Goal: Complete application form

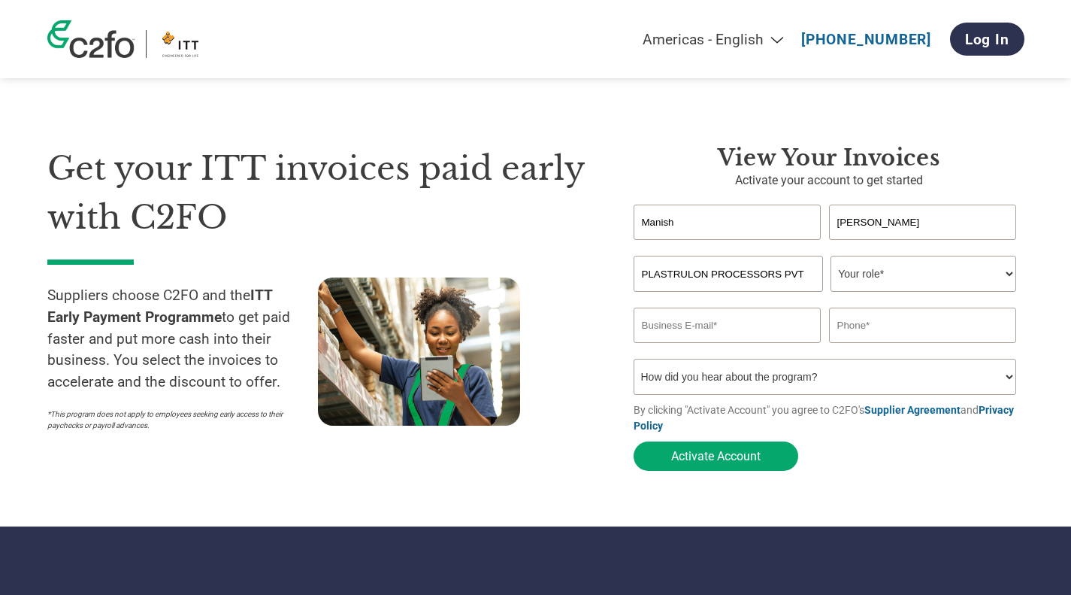
select select "en-[GEOGRAPHIC_DATA]"
click at [1007, 286] on select "Your role* CFO Controller Credit Manager Finance Director Treasurer CEO Preside…" at bounding box center [924, 274] width 186 height 36
select select "PRESIDENT"
click at [831, 257] on select "Your role* CFO Controller Credit Manager Finance Director Treasurer CEO Preside…" at bounding box center [924, 274] width 186 height 36
click at [712, 323] on input "email" at bounding box center [728, 324] width 188 height 35
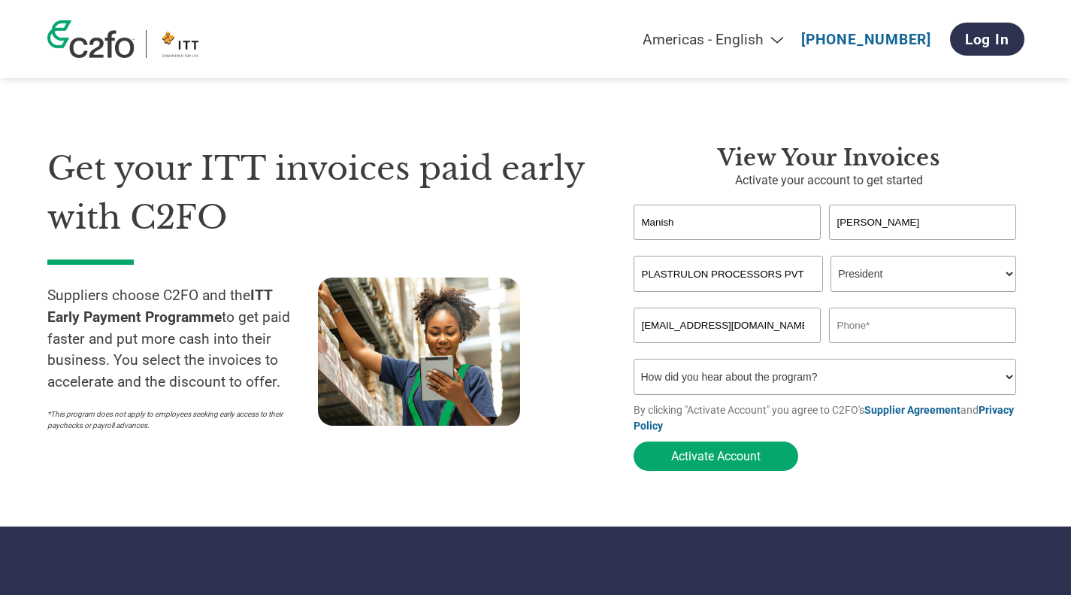
drag, startPoint x: 665, startPoint y: 328, endPoint x: 520, endPoint y: 332, distance: 145.1
click at [520, 332] on div "Get your ITT invoices paid early with C2FO Suppliers choose C2FO and the ITT Ea…" at bounding box center [535, 281] width 977 height 394
type input "[EMAIL_ADDRESS][PERSON_NAME][DOMAIN_NAME]"
click at [893, 329] on input "text" at bounding box center [923, 324] width 188 height 35
type input "[PHONE_NUMBER]"
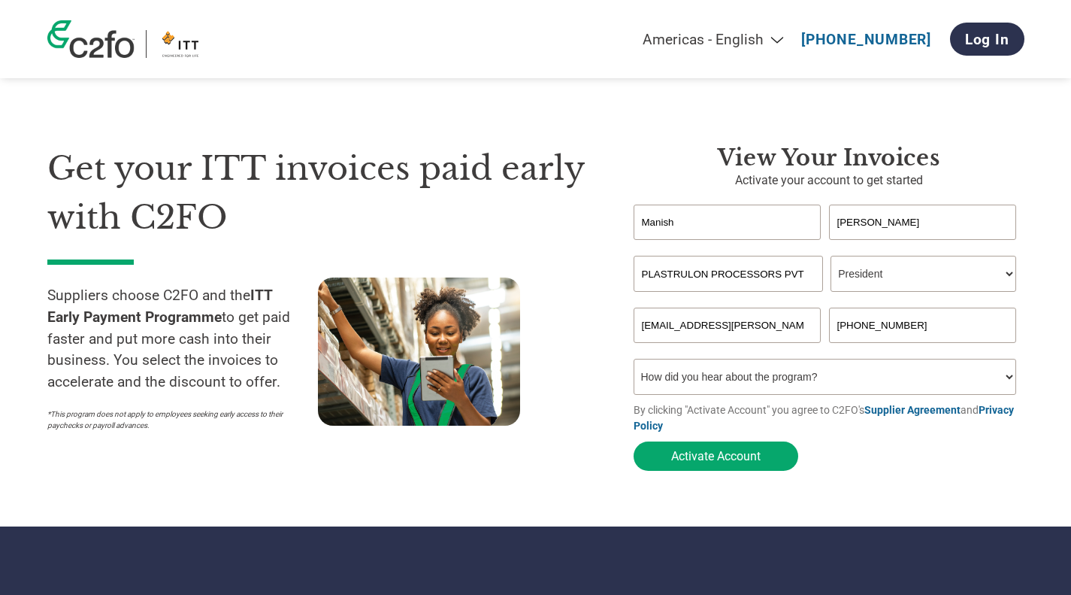
click at [690, 383] on select "How did you hear about the program? Received a letter Email Social Media Online…" at bounding box center [825, 377] width 383 height 36
select select "Email"
click at [634, 363] on select "How did you hear about the program? Received a letter Email Social Media Online…" at bounding box center [825, 377] width 383 height 36
click at [758, 460] on button "Activate Account" at bounding box center [716, 455] width 165 height 29
click at [986, 43] on link "Log In" at bounding box center [987, 39] width 74 height 33
